Goal: Task Accomplishment & Management: Use online tool/utility

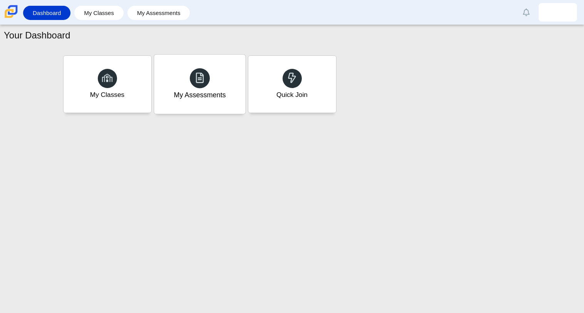
click at [197, 55] on div "My Assessments" at bounding box center [199, 84] width 91 height 59
click at [276, 59] on div "Quick Join" at bounding box center [291, 84] width 91 height 59
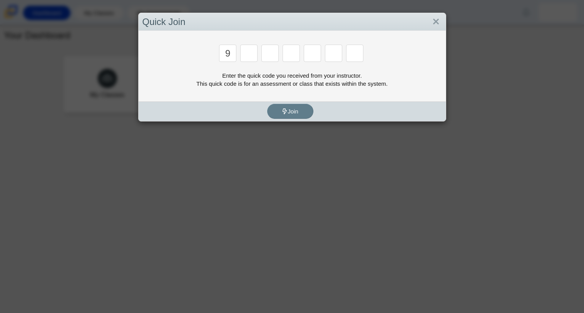
type input "9"
type input "p"
type input "y"
type input "8"
type input "6"
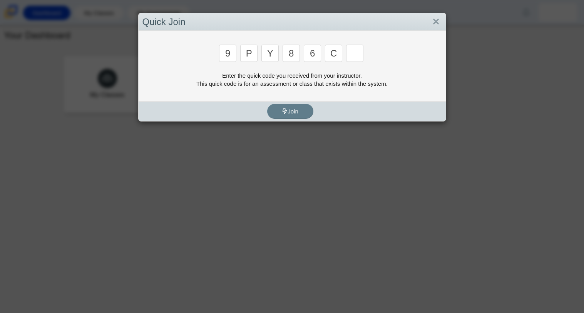
type input "c"
type input "9"
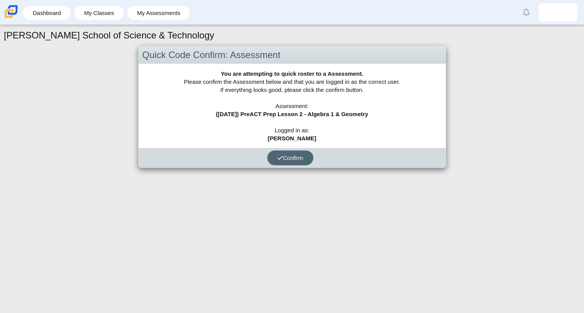
click at [283, 158] on span "Confirm" at bounding box center [290, 158] width 26 height 7
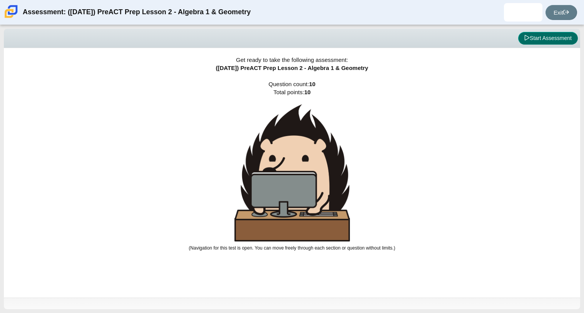
click at [539, 32] on button "Start Assessment" at bounding box center [548, 38] width 60 height 13
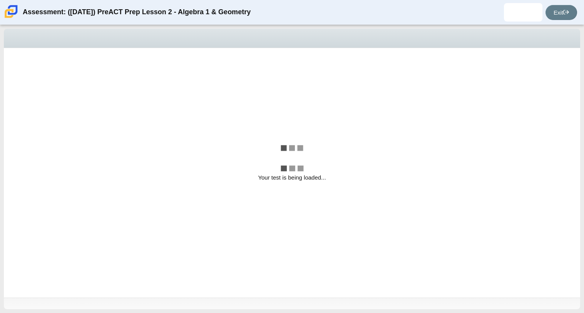
select select "bbf5d072-3e0b-44c4-9a12-6e7c9033f65b"
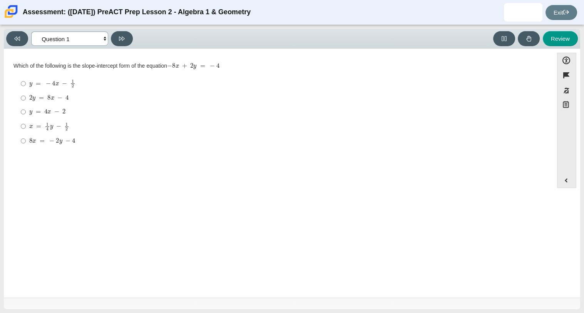
click at [79, 40] on select "Questions Question 1 Question 2 Question 3 Question 4 Question 5 Question 6 Que…" at bounding box center [69, 39] width 77 height 14
click at [140, 158] on div "Question Which of the following is the slope-intercept form of the equation − 8…" at bounding box center [278, 107] width 541 height 105
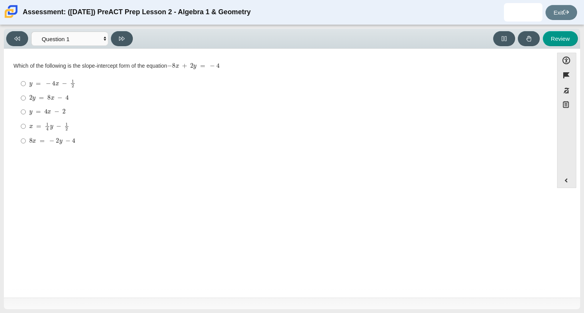
drag, startPoint x: 140, startPoint y: 158, endPoint x: 139, endPoint y: 163, distance: 5.4
click at [139, 163] on div "Question Which of the following is the slope-intercept form of the equation − 8…" at bounding box center [278, 175] width 541 height 240
click at [565, 7] on link "Exit" at bounding box center [561, 12] width 32 height 15
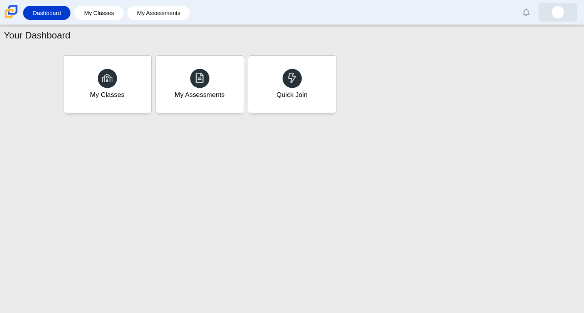
click at [547, 5] on link at bounding box center [557, 12] width 38 height 18
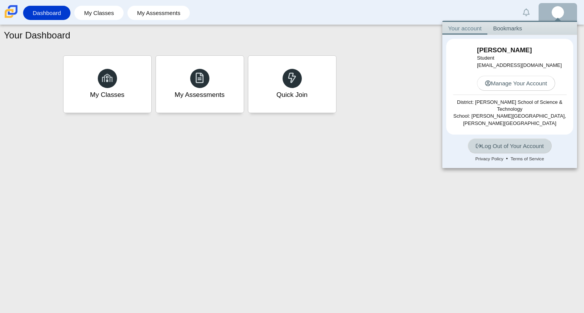
click at [500, 146] on link "Log Out of Your Account" at bounding box center [509, 145] width 84 height 15
